Goal: Entertainment & Leisure: Consume media (video, audio)

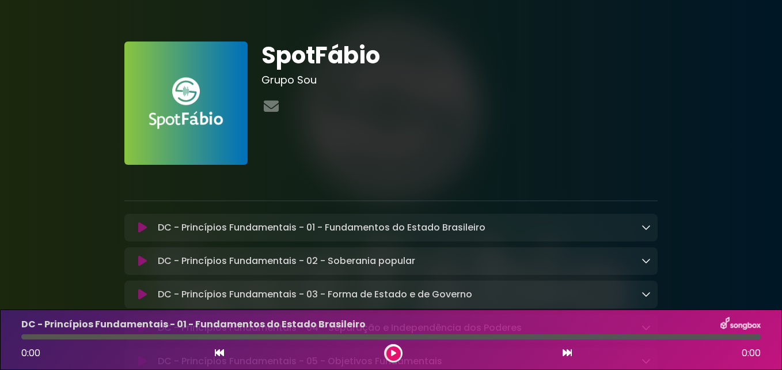
click at [393, 354] on icon at bounding box center [393, 353] width 5 height 7
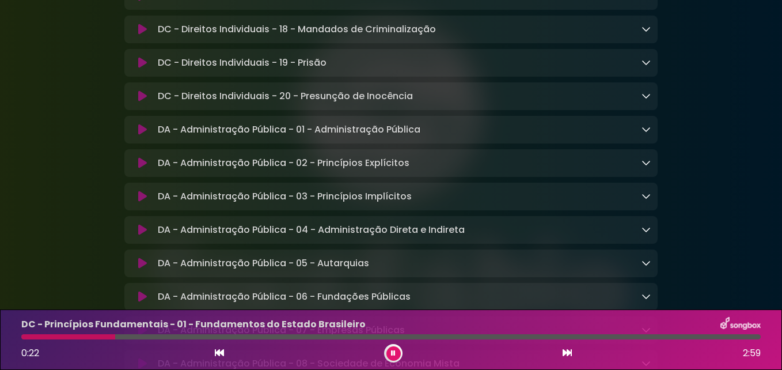
scroll to position [1037, 0]
click at [344, 135] on p "DA - Administração Pública - 01 - Administração Pública Loading Track..." at bounding box center [289, 129] width 263 height 14
click at [146, 134] on icon at bounding box center [142, 129] width 9 height 12
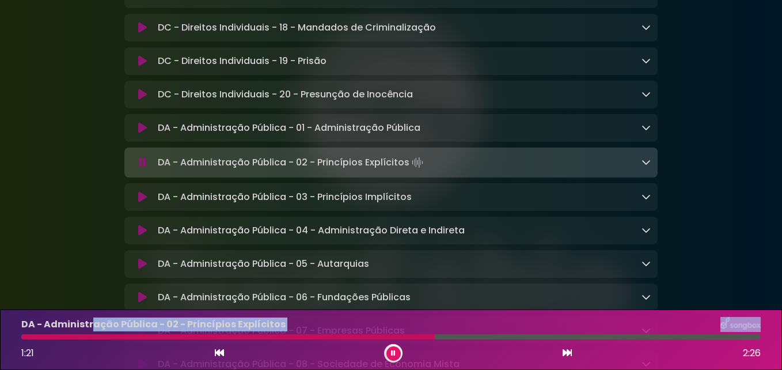
drag, startPoint x: 430, startPoint y: 336, endPoint x: 87, endPoint y: 328, distance: 343.4
click at [87, 328] on div "DA - Administração Pública - 02 - Princípios Explícitos 1:21 2:26" at bounding box center [390, 340] width 753 height 46
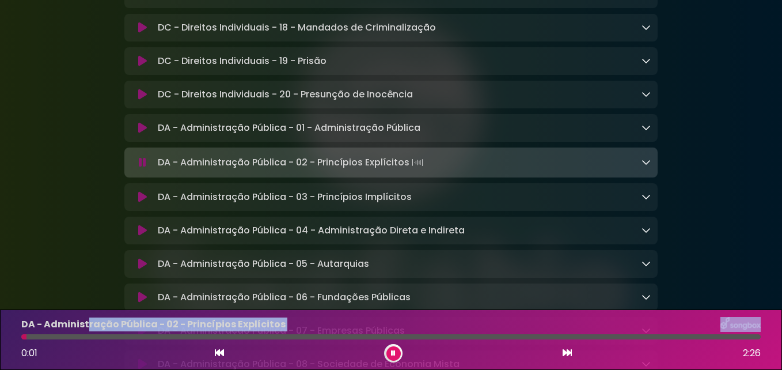
drag, startPoint x: 87, startPoint y: 328, endPoint x: 26, endPoint y: 336, distance: 61.0
click at [26, 336] on div at bounding box center [23, 336] width 5 height 5
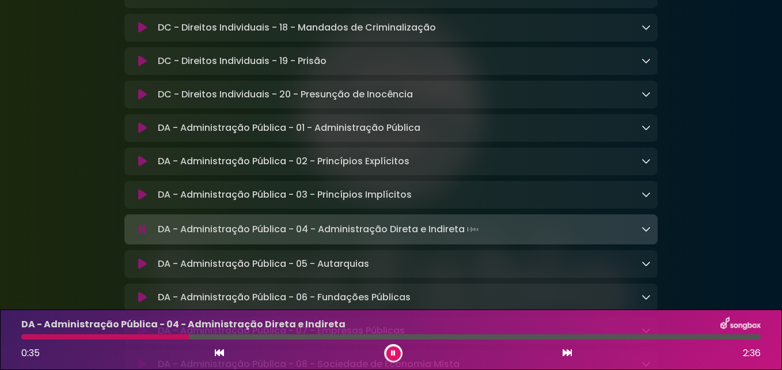
click at [391, 353] on button at bounding box center [394, 353] width 14 height 14
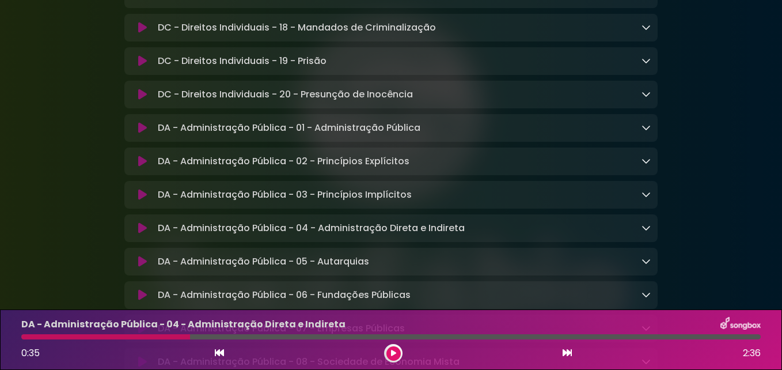
click at [393, 355] on icon at bounding box center [393, 353] width 5 height 7
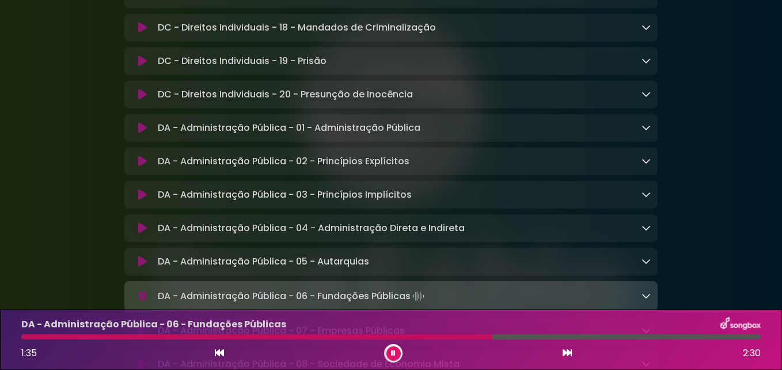
click at [393, 354] on icon at bounding box center [393, 353] width 5 height 7
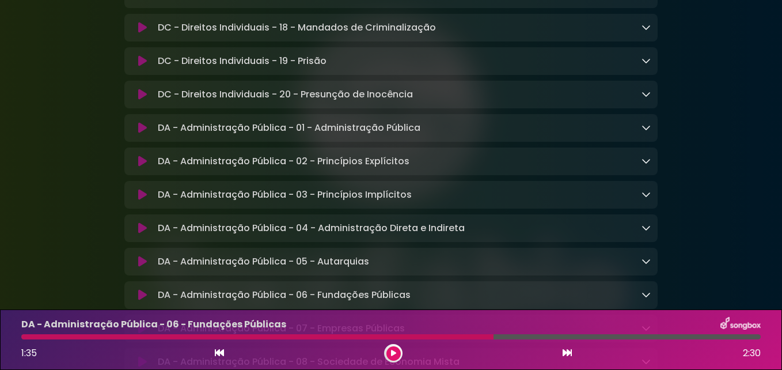
click at [393, 354] on icon at bounding box center [393, 353] width 5 height 7
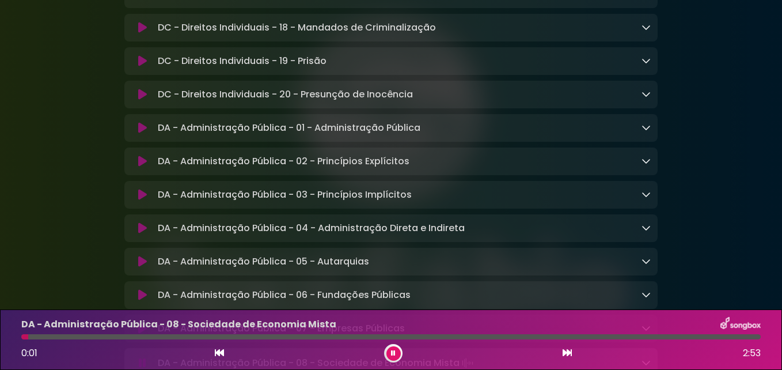
click at [390, 351] on button at bounding box center [394, 353] width 14 height 14
click at [391, 349] on button at bounding box center [394, 353] width 14 height 14
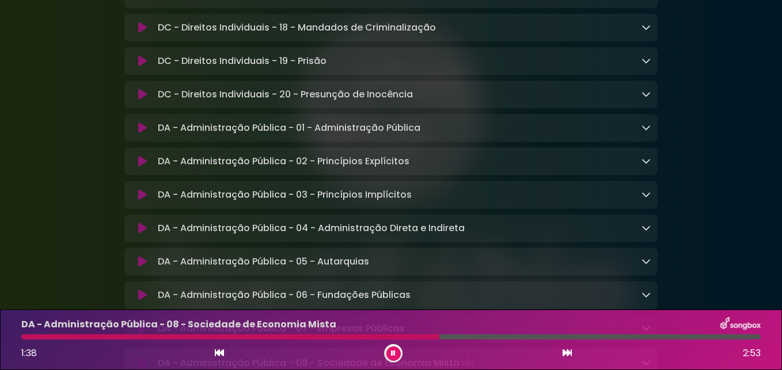
click at [396, 354] on button at bounding box center [394, 353] width 14 height 14
